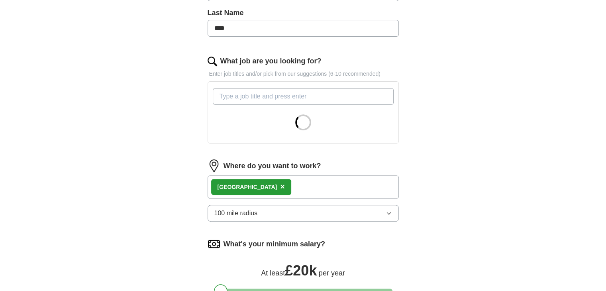
scroll to position [213, 0]
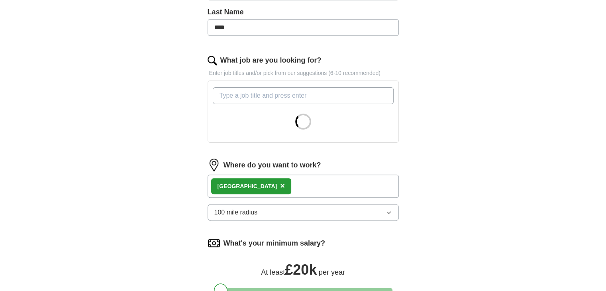
click at [265, 185] on div "London ×" at bounding box center [303, 186] width 191 height 23
click at [280, 184] on span "×" at bounding box center [282, 185] width 5 height 9
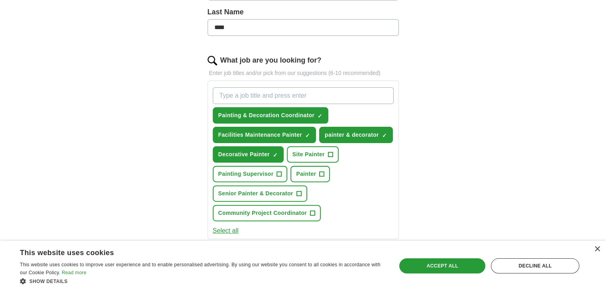
click at [232, 186] on button "Senior Painter & Decorator +" at bounding box center [260, 193] width 94 height 16
click at [0, 0] on span "×" at bounding box center [0, 0] width 0 height 0
click at [309, 170] on span "Painter" at bounding box center [306, 174] width 20 height 8
click at [312, 150] on span "Site Painter" at bounding box center [309, 154] width 32 height 8
click at [263, 172] on span "Painting Supervisor" at bounding box center [245, 174] width 55 height 8
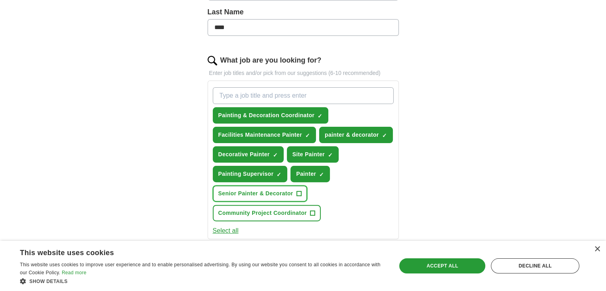
click at [290, 191] on span "Senior Painter & Decorator" at bounding box center [255, 193] width 75 height 8
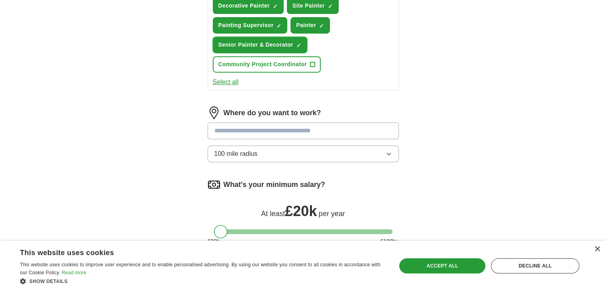
scroll to position [364, 0]
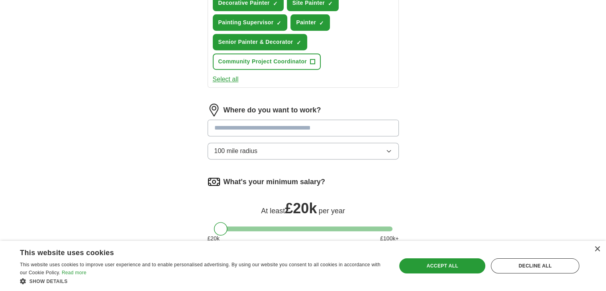
click at [226, 126] on input "text" at bounding box center [303, 128] width 191 height 17
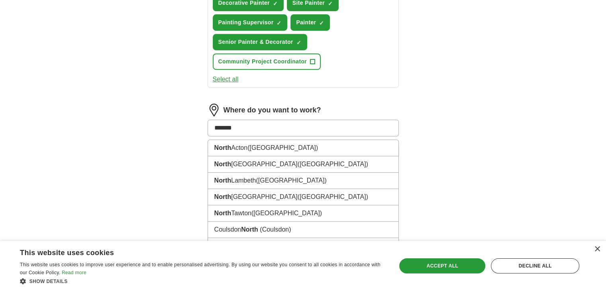
type input "********"
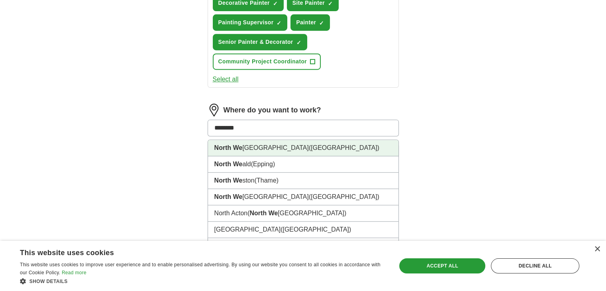
click at [244, 141] on li "[GEOGRAPHIC_DATA] ([GEOGRAPHIC_DATA])" at bounding box center [303, 148] width 191 height 16
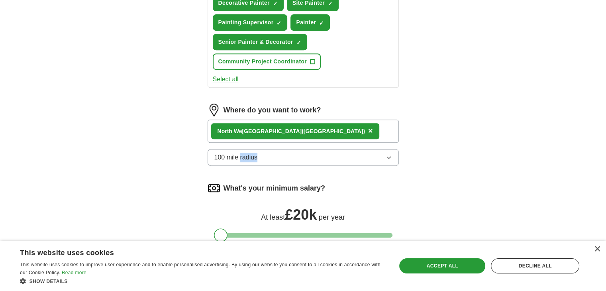
click at [244, 141] on div "Where do you want to work? North We [GEOGRAPHIC_DATA] ([GEOGRAPHIC_DATA]) × 100…" at bounding box center [303, 138] width 191 height 69
click at [185, 167] on div "**********" at bounding box center [303, 14] width 255 height 618
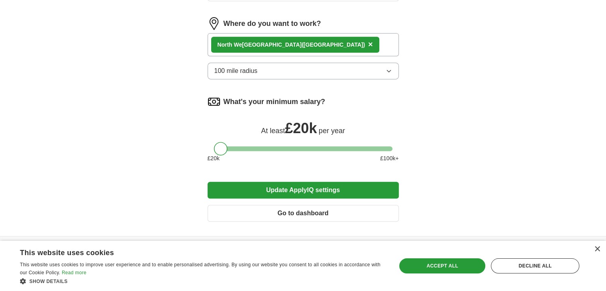
scroll to position [459, 0]
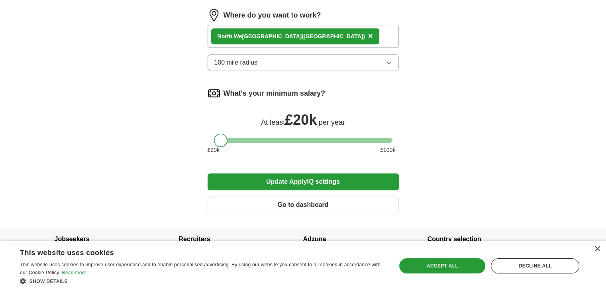
click at [319, 176] on button "Update ApplyIQ settings" at bounding box center [303, 181] width 191 height 17
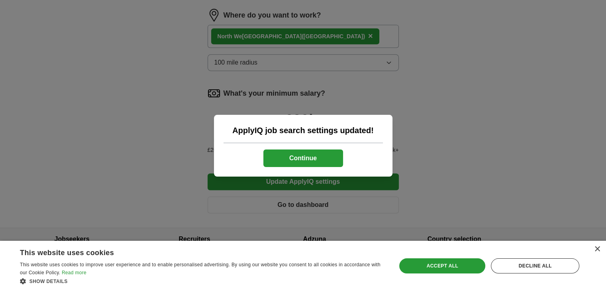
click at [306, 156] on button "Continue" at bounding box center [303, 158] width 80 height 18
